Goal: Navigation & Orientation: Find specific page/section

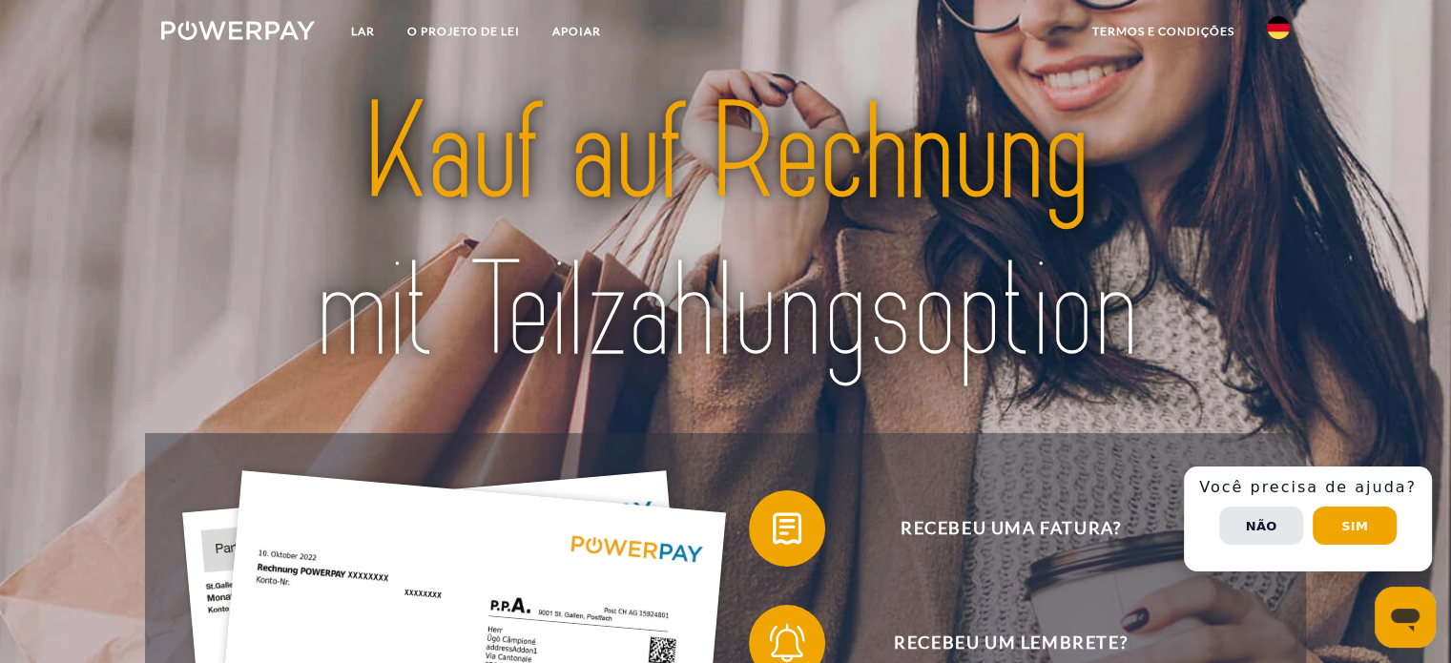
click at [1275, 30] on img at bounding box center [1278, 27] width 23 height 23
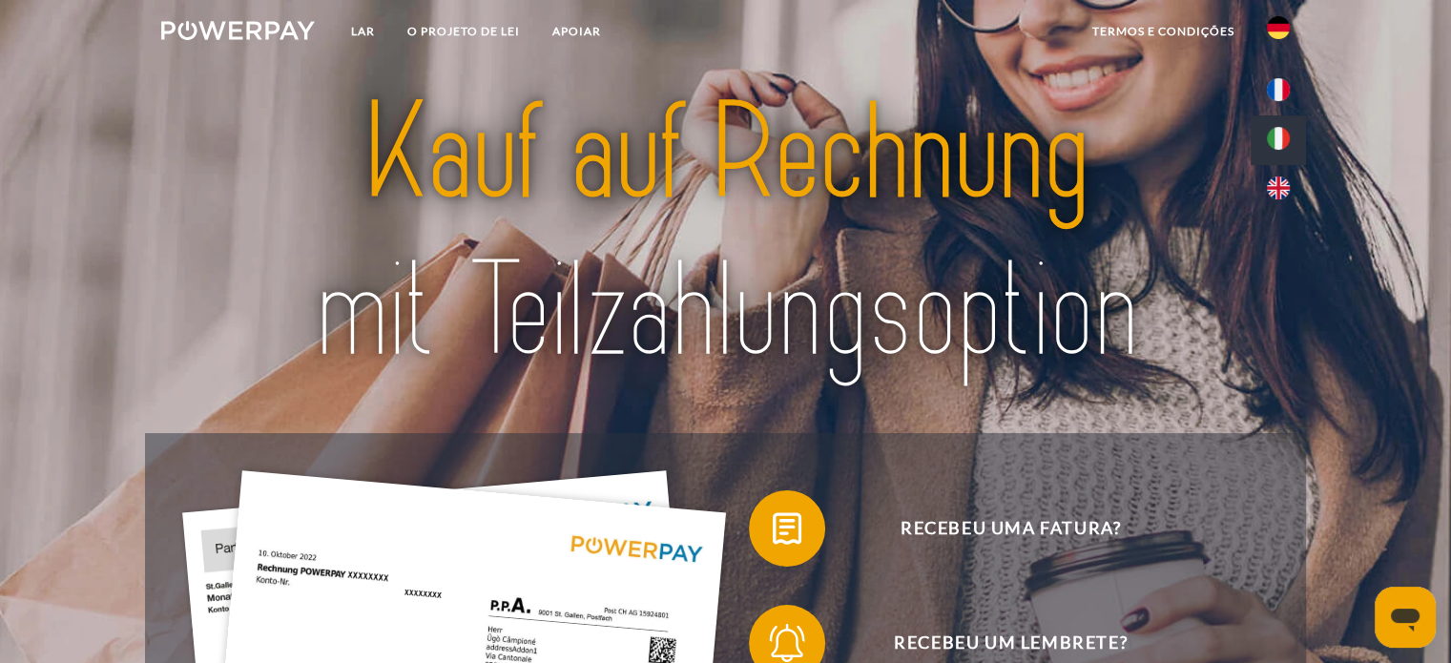
click at [1275, 138] on img at bounding box center [1278, 138] width 23 height 23
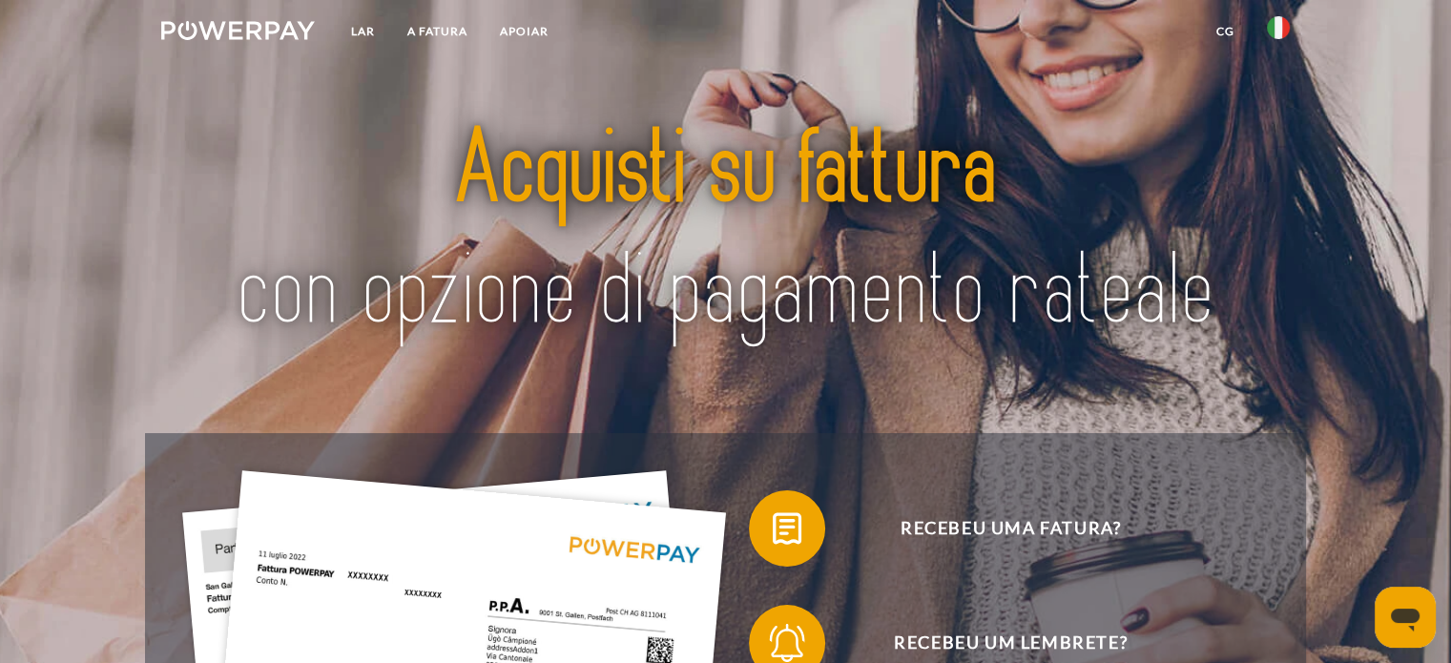
click at [1279, 24] on img at bounding box center [1278, 27] width 23 height 23
click at [1278, 130] on img at bounding box center [1278, 138] width 23 height 23
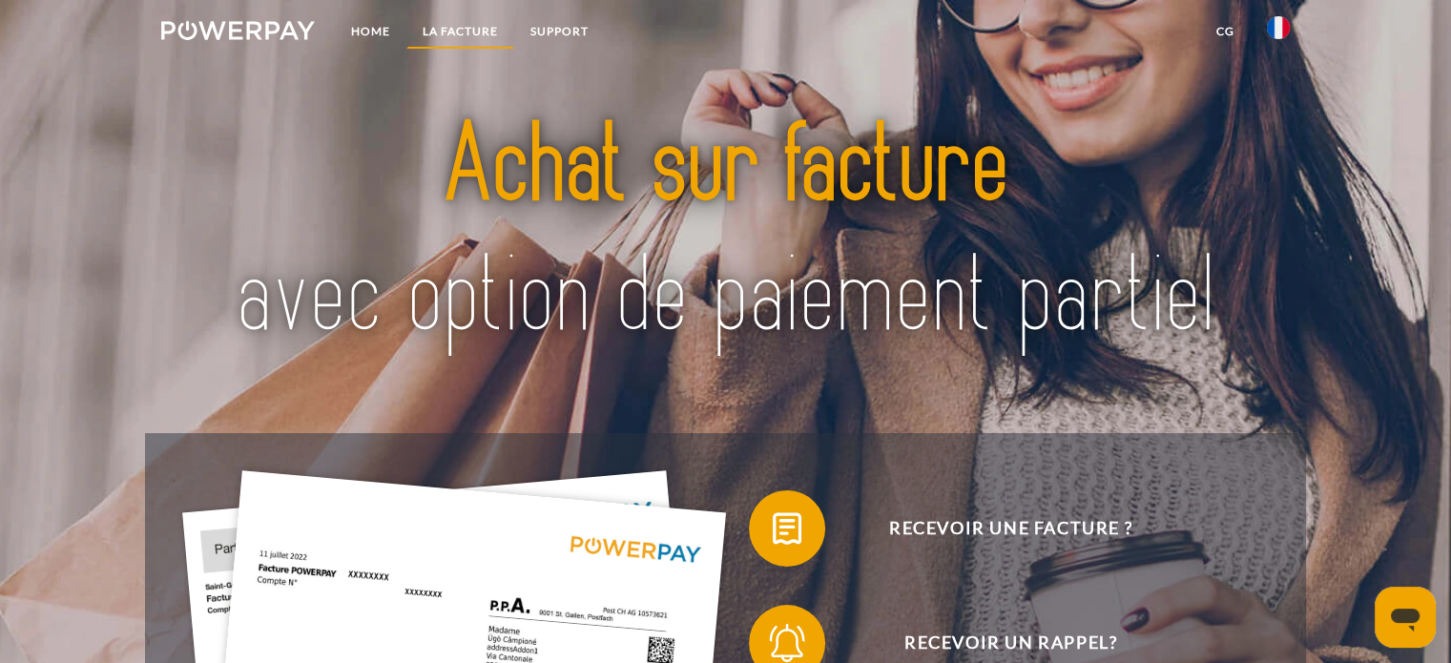
click at [431, 36] on link "LA FACTURE" at bounding box center [460, 31] width 108 height 34
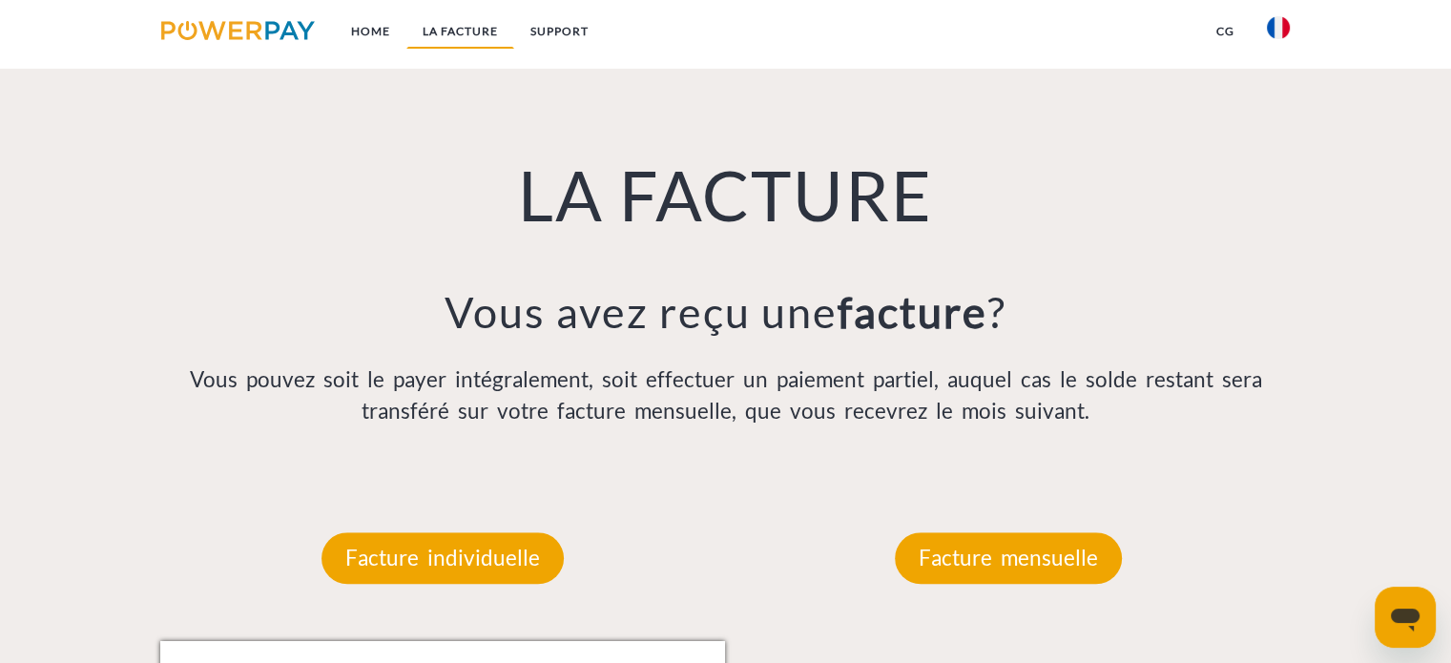
scroll to position [1328, 0]
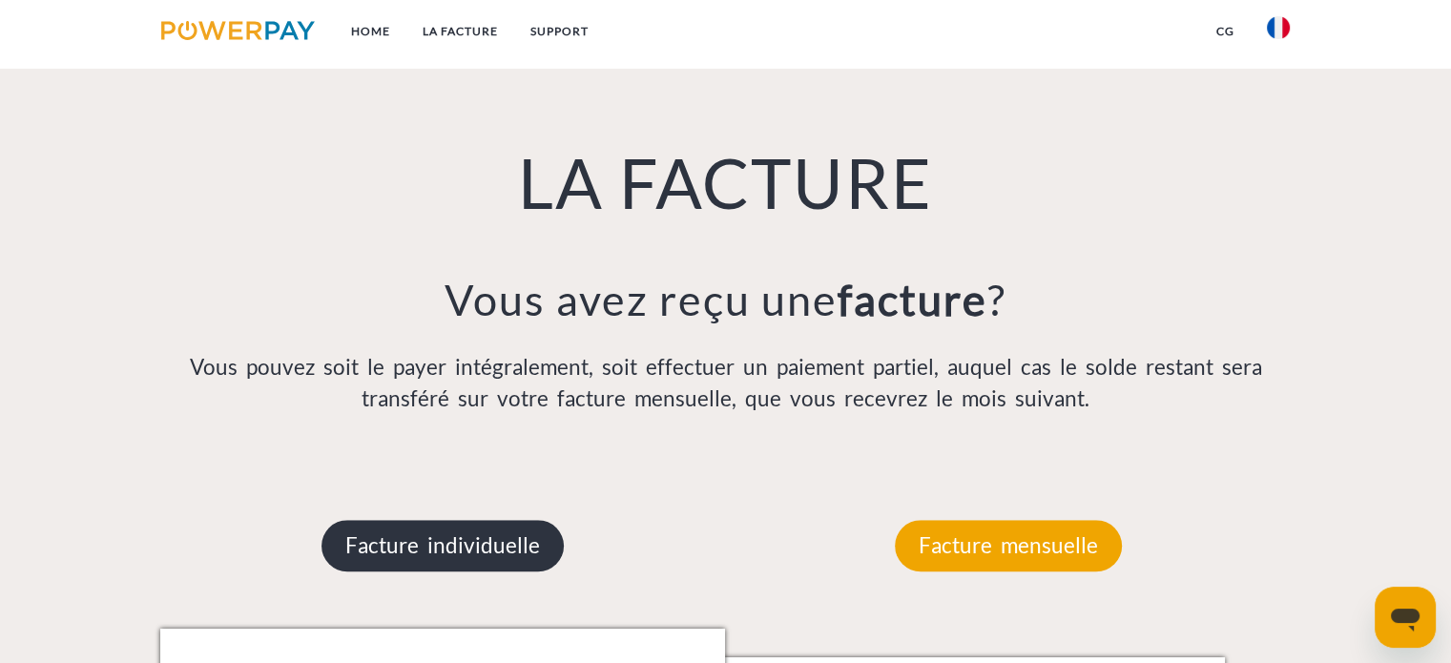
click at [528, 545] on p "Facture individuelle" at bounding box center [443, 546] width 242 height 52
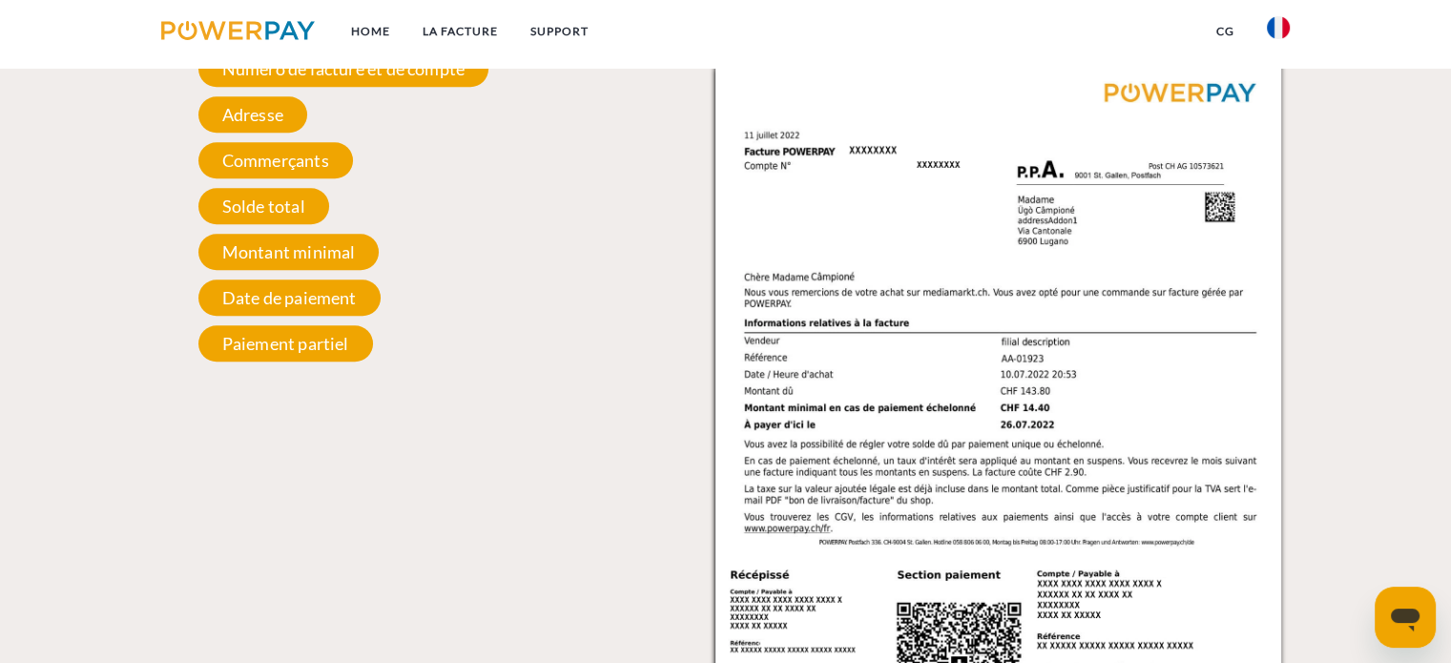
scroll to position [1995, 0]
